Goal: Information Seeking & Learning: Learn about a topic

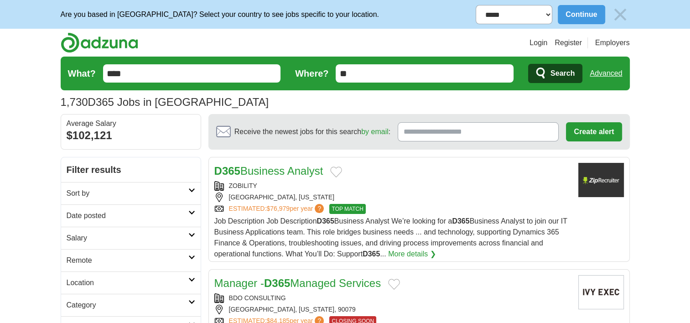
click at [159, 216] on h2 "Date posted" at bounding box center [128, 215] width 122 height 11
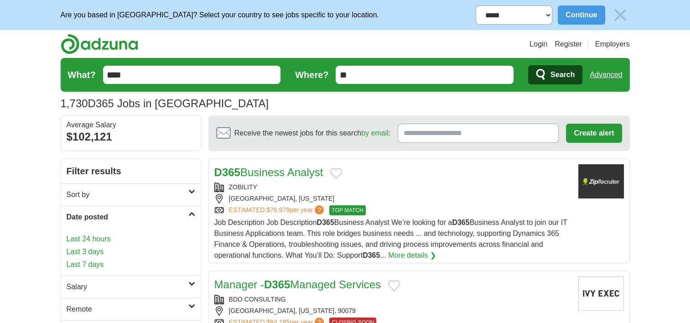
click at [94, 239] on link "Last 24 hours" at bounding box center [131, 239] width 129 height 11
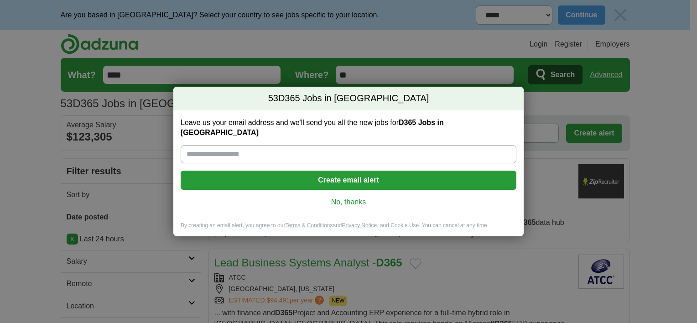
click at [337, 197] on link "No, thanks" at bounding box center [348, 202] width 321 height 10
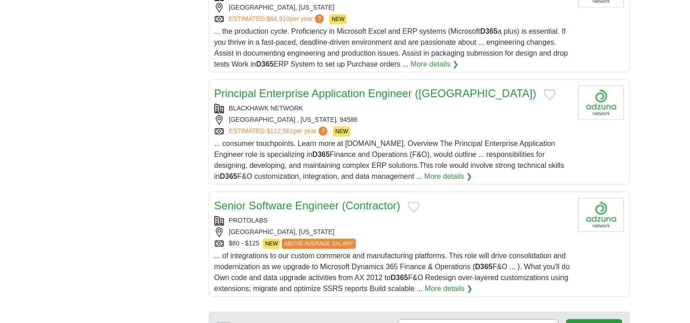
scroll to position [1186, 0]
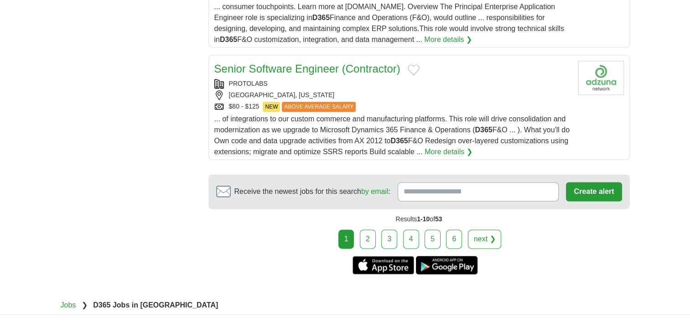
click at [371, 229] on link "2" at bounding box center [368, 238] width 16 height 19
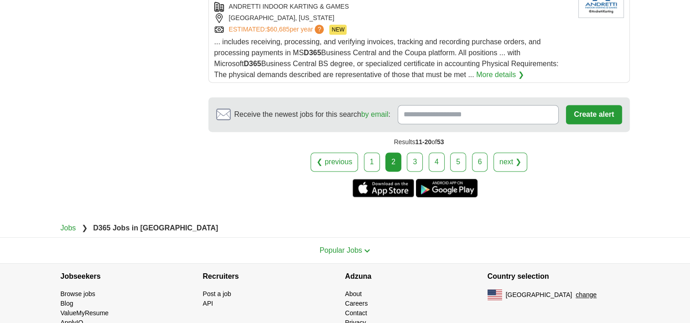
scroll to position [1232, 0]
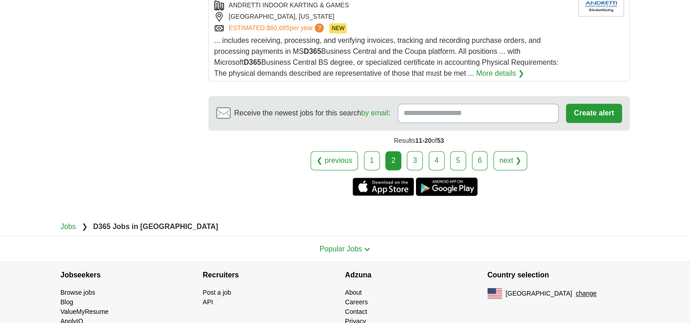
click at [415, 159] on link "3" at bounding box center [415, 160] width 16 height 19
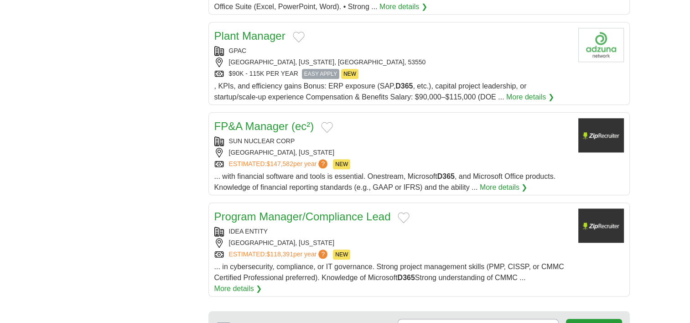
scroll to position [1049, 0]
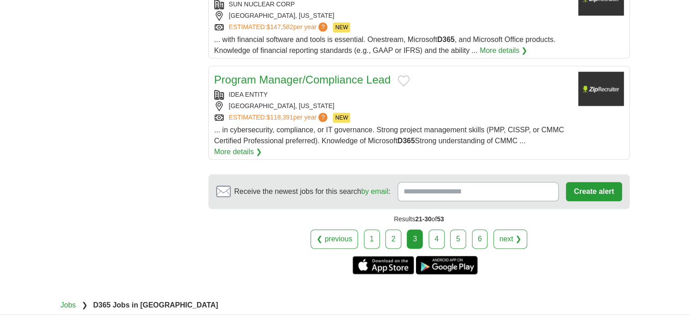
click at [436, 229] on link "4" at bounding box center [437, 238] width 16 height 19
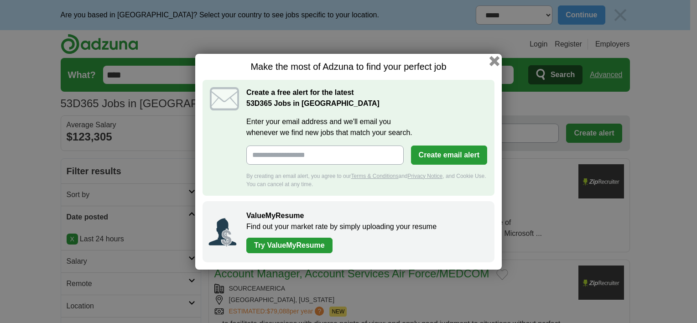
click at [495, 62] on button "button" at bounding box center [494, 61] width 10 height 10
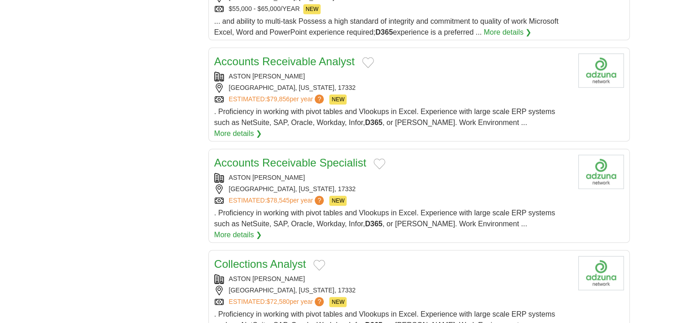
scroll to position [1049, 0]
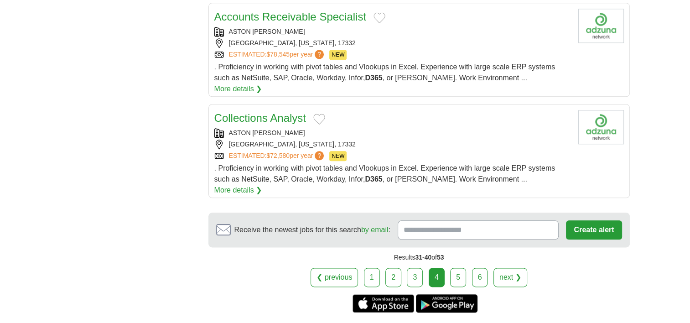
click at [453, 268] on link "5" at bounding box center [458, 277] width 16 height 19
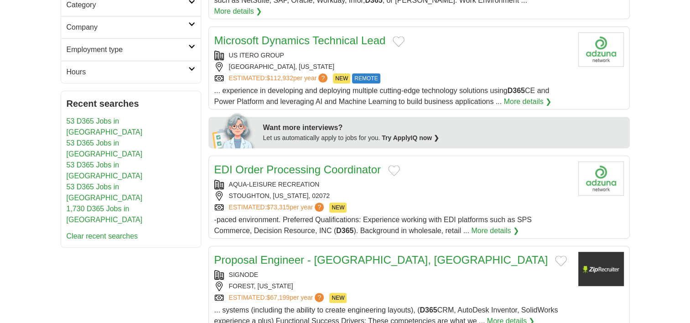
scroll to position [323, 0]
click at [415, 89] on span "... experience in developing and deploying multiple cutting-edge technology sol…" at bounding box center [381, 96] width 335 height 19
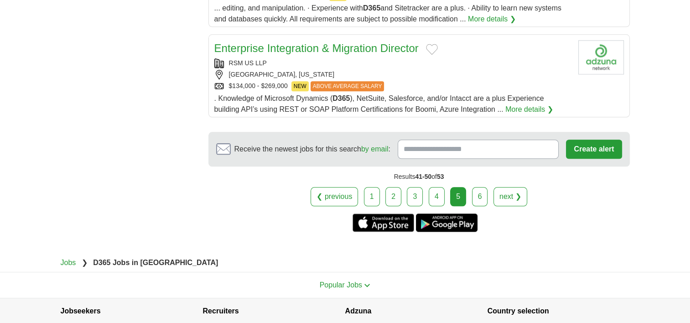
scroll to position [1053, 0]
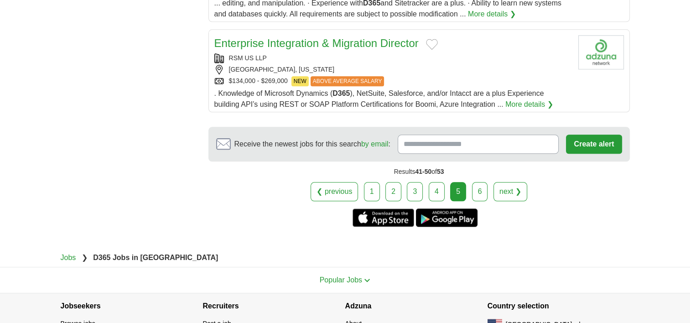
click at [476, 182] on link "6" at bounding box center [480, 191] width 16 height 19
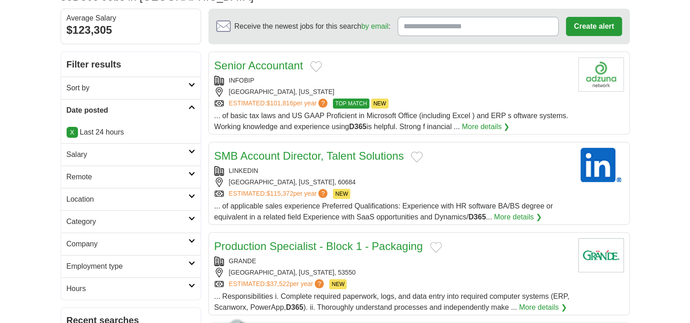
scroll to position [182, 0]
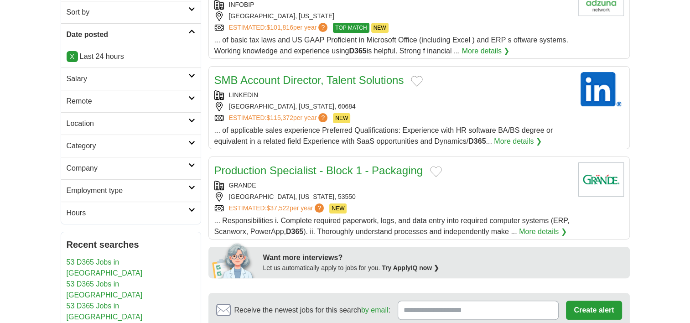
drag, startPoint x: 471, startPoint y: 322, endPoint x: 677, endPoint y: 202, distance: 238.8
click at [677, 202] on body "**********" at bounding box center [345, 184] width 690 height 733
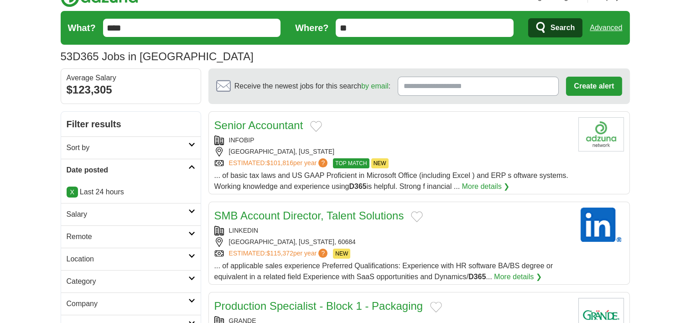
scroll to position [46, 0]
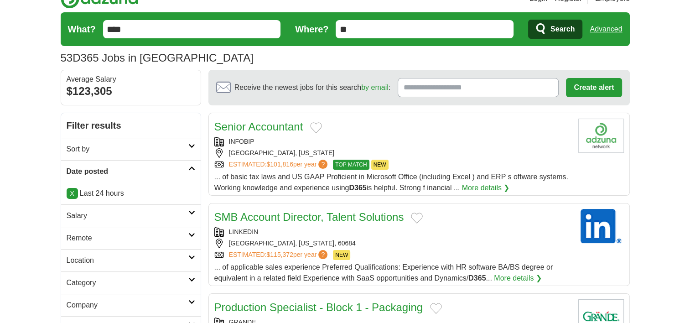
drag, startPoint x: 141, startPoint y: 31, endPoint x: 111, endPoint y: 31, distance: 30.1
click at [111, 31] on input "****" at bounding box center [192, 29] width 178 height 18
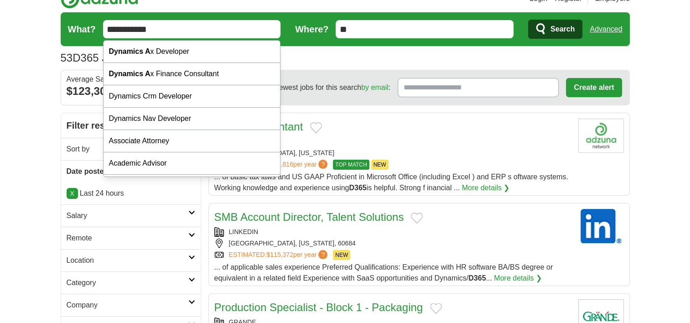
type input "**********"
click at [528, 20] on button "Search" at bounding box center [555, 29] width 54 height 19
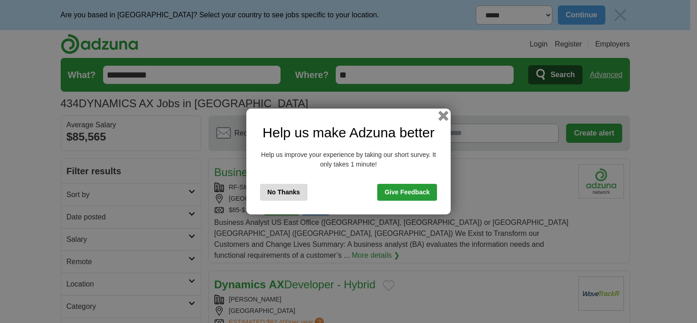
click at [443, 114] on button "button" at bounding box center [443, 116] width 10 height 10
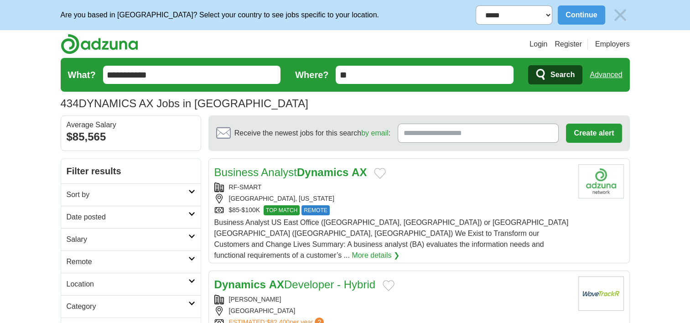
click at [113, 225] on link "Date posted" at bounding box center [131, 217] width 140 height 22
click at [92, 234] on link "Last 24 hours" at bounding box center [131, 239] width 129 height 11
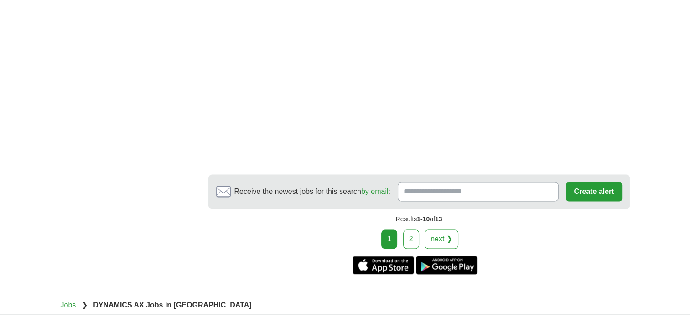
scroll to position [1277, 0]
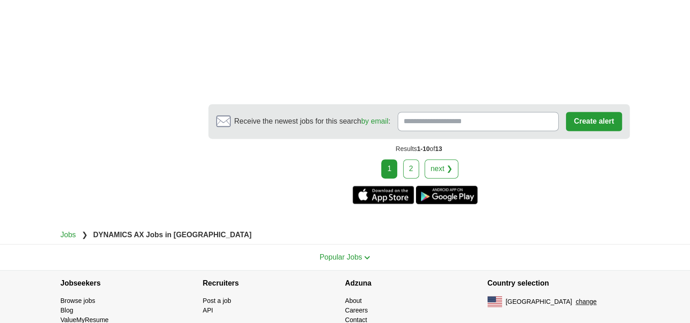
click at [409, 178] on link "2" at bounding box center [411, 168] width 16 height 19
